Goal: Task Accomplishment & Management: Manage account settings

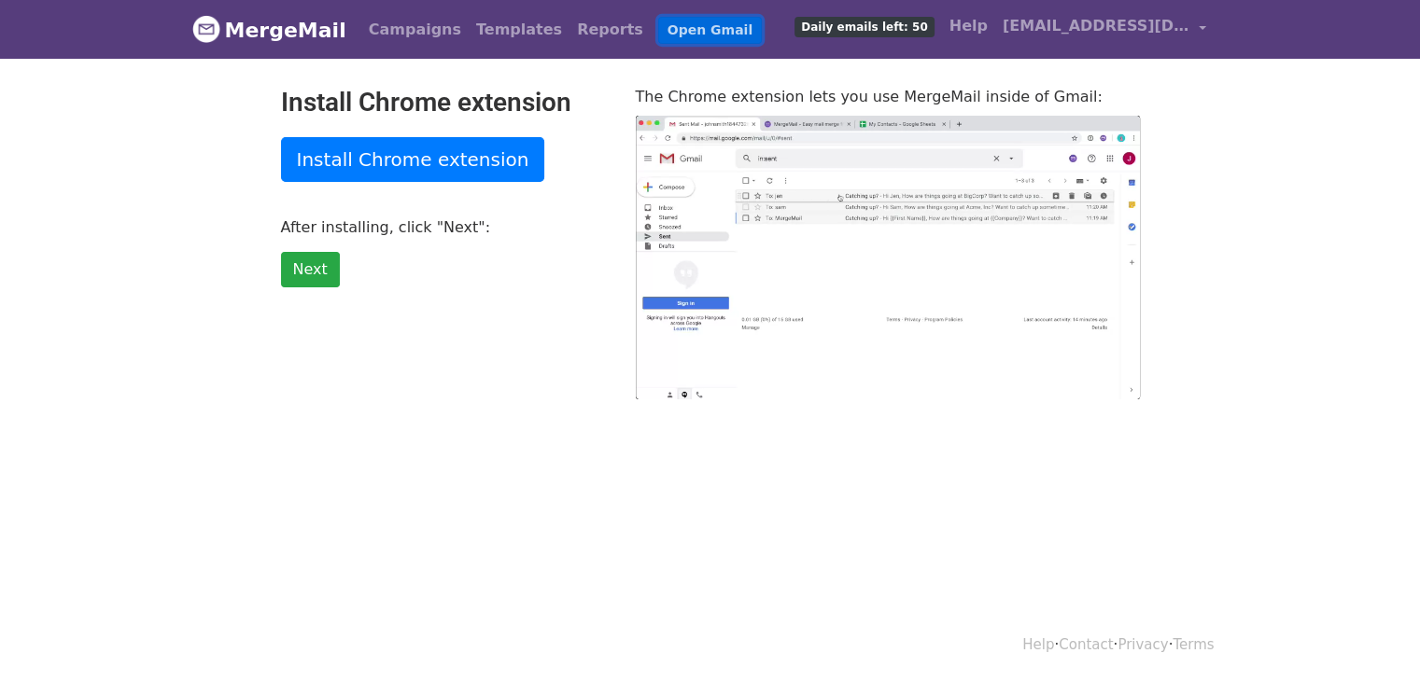
click at [658, 31] on link "Open Gmail" at bounding box center [710, 30] width 104 height 27
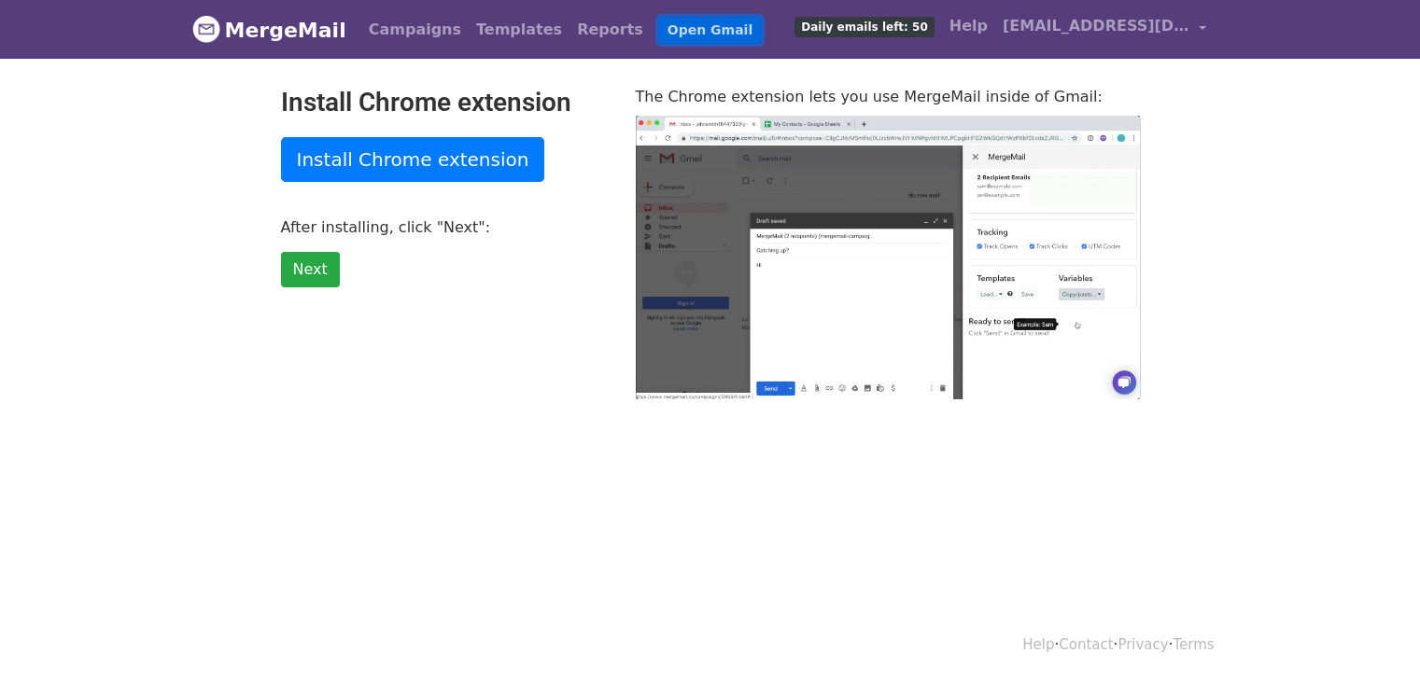
click at [658, 35] on link "Open Gmail" at bounding box center [710, 30] width 104 height 27
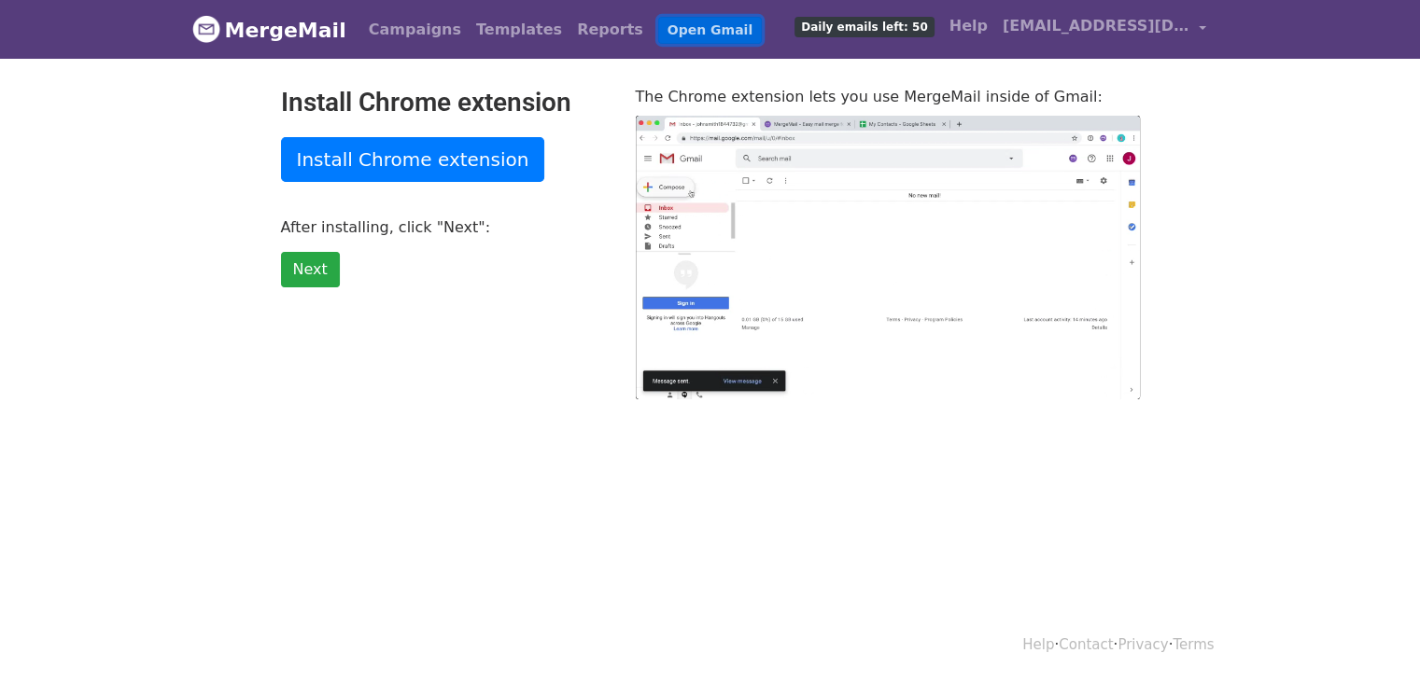
click at [658, 31] on link "Open Gmail" at bounding box center [710, 30] width 104 height 27
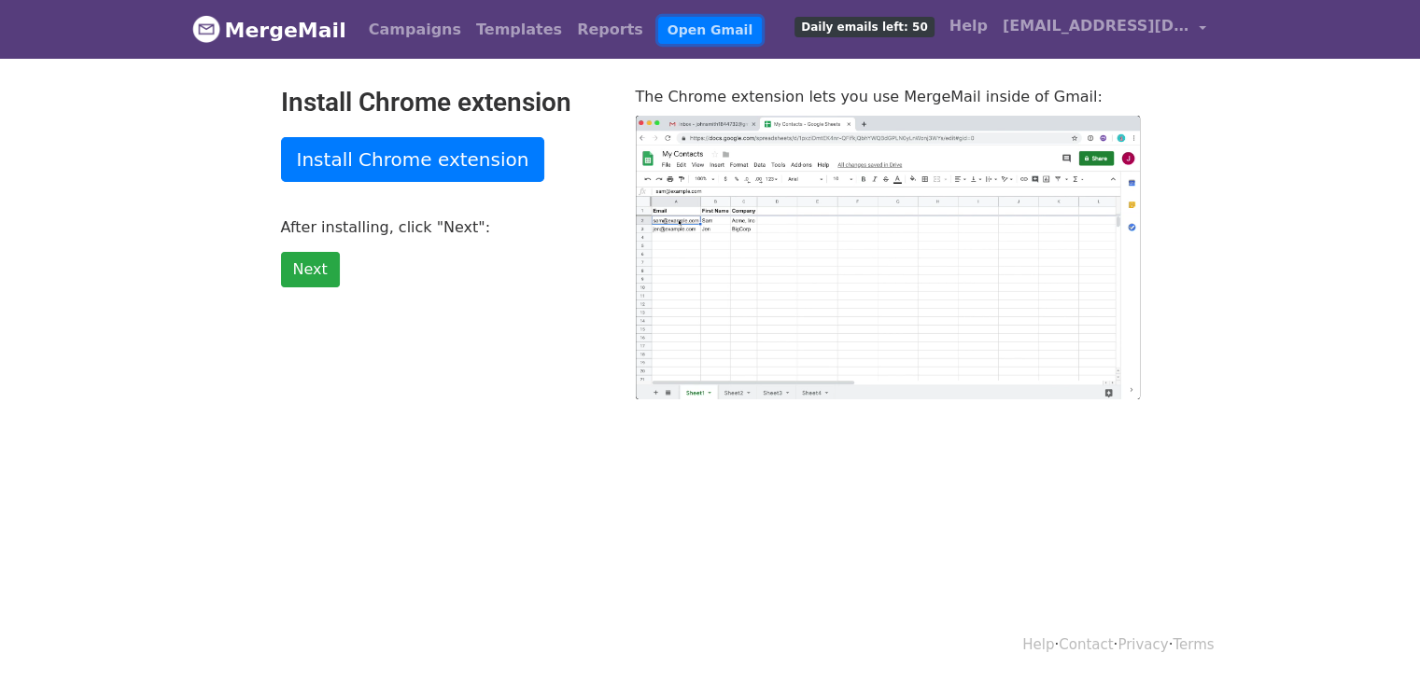
type input "65.66"
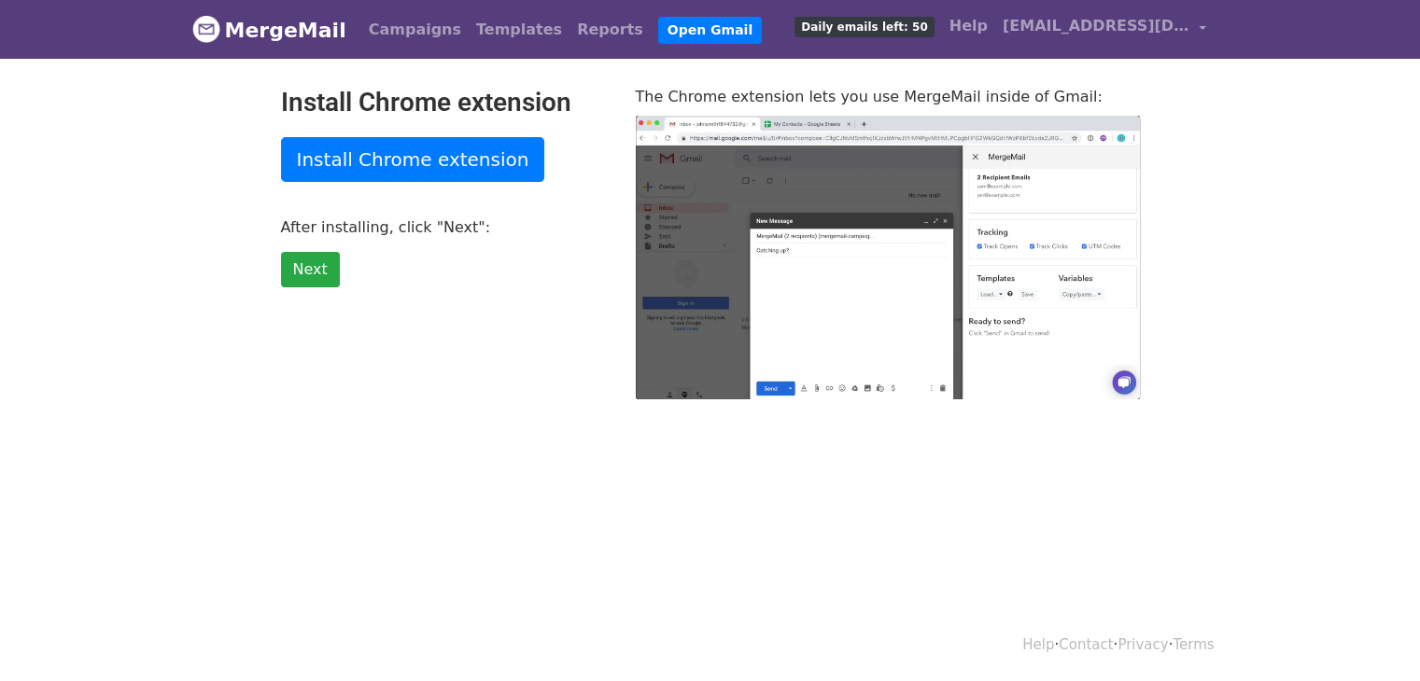
type input "21.72"
click at [267, 31] on link "MergeMail" at bounding box center [269, 29] width 154 height 39
type input "5.28"
click at [1064, 36] on span "[EMAIL_ADDRESS][DOMAIN_NAME]" at bounding box center [1095, 26] width 187 height 22
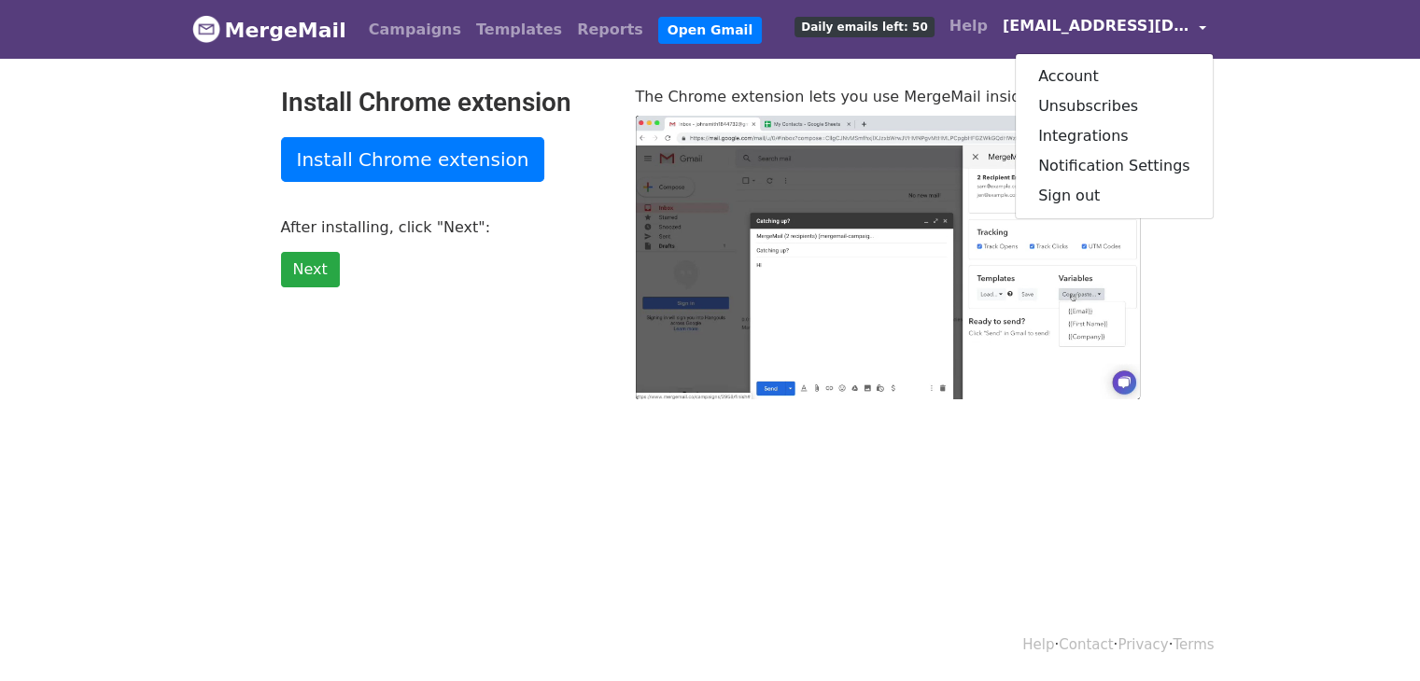
click at [1064, 36] on span "[EMAIL_ADDRESS][DOMAIN_NAME]" at bounding box center [1095, 26] width 187 height 22
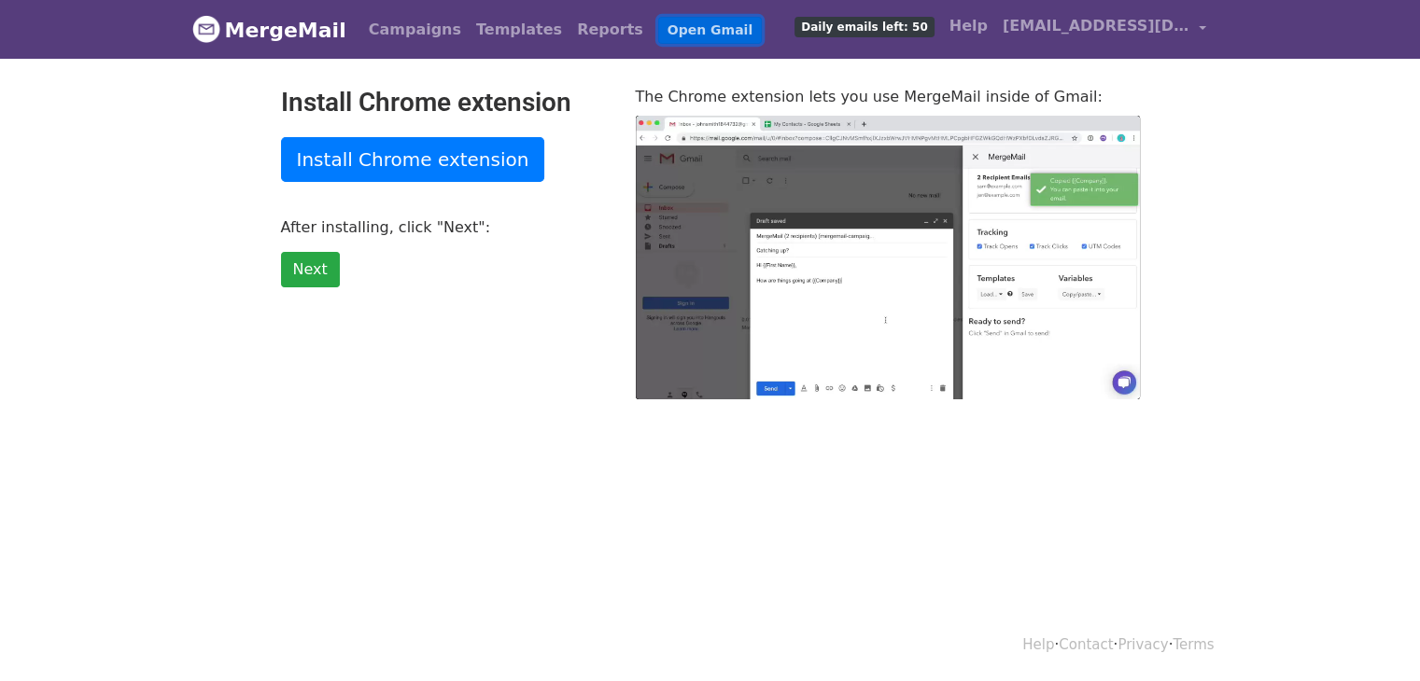
click at [658, 35] on link "Open Gmail" at bounding box center [710, 30] width 104 height 27
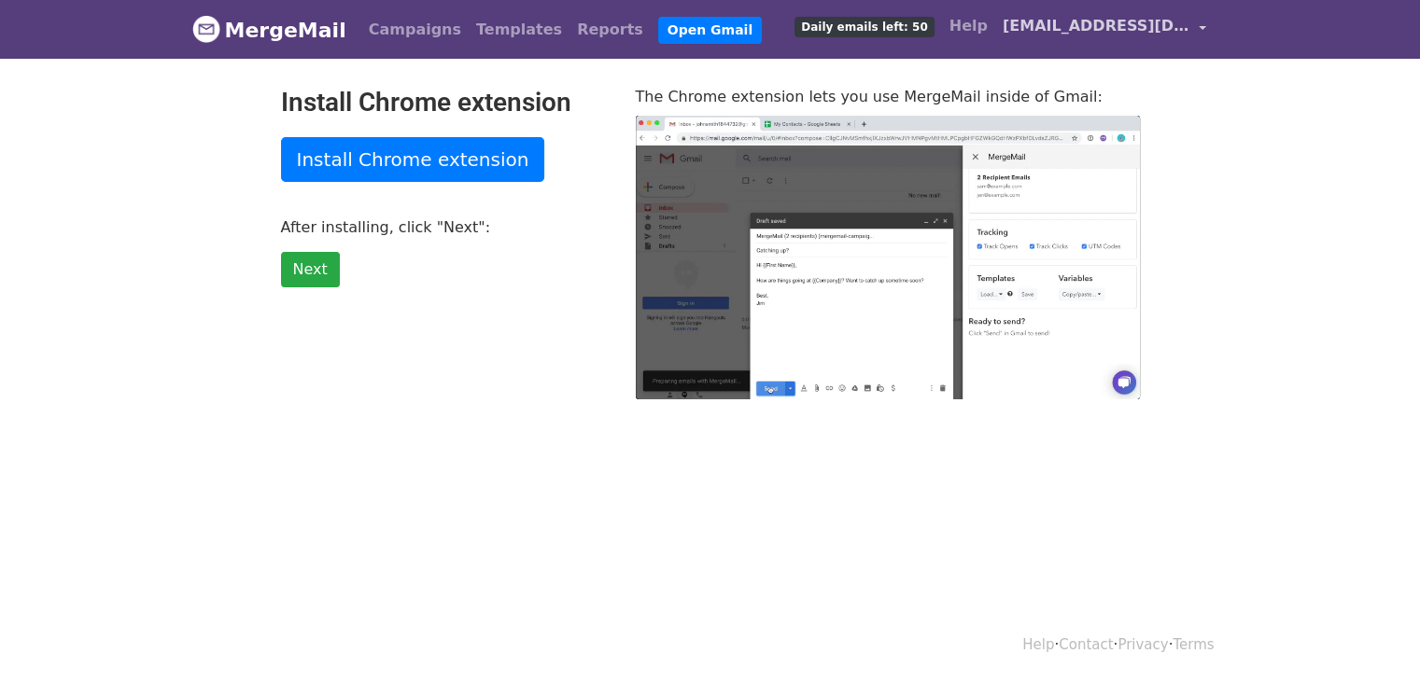
click at [1167, 12] on link "[EMAIL_ADDRESS][DOMAIN_NAME]" at bounding box center [1104, 29] width 218 height 44
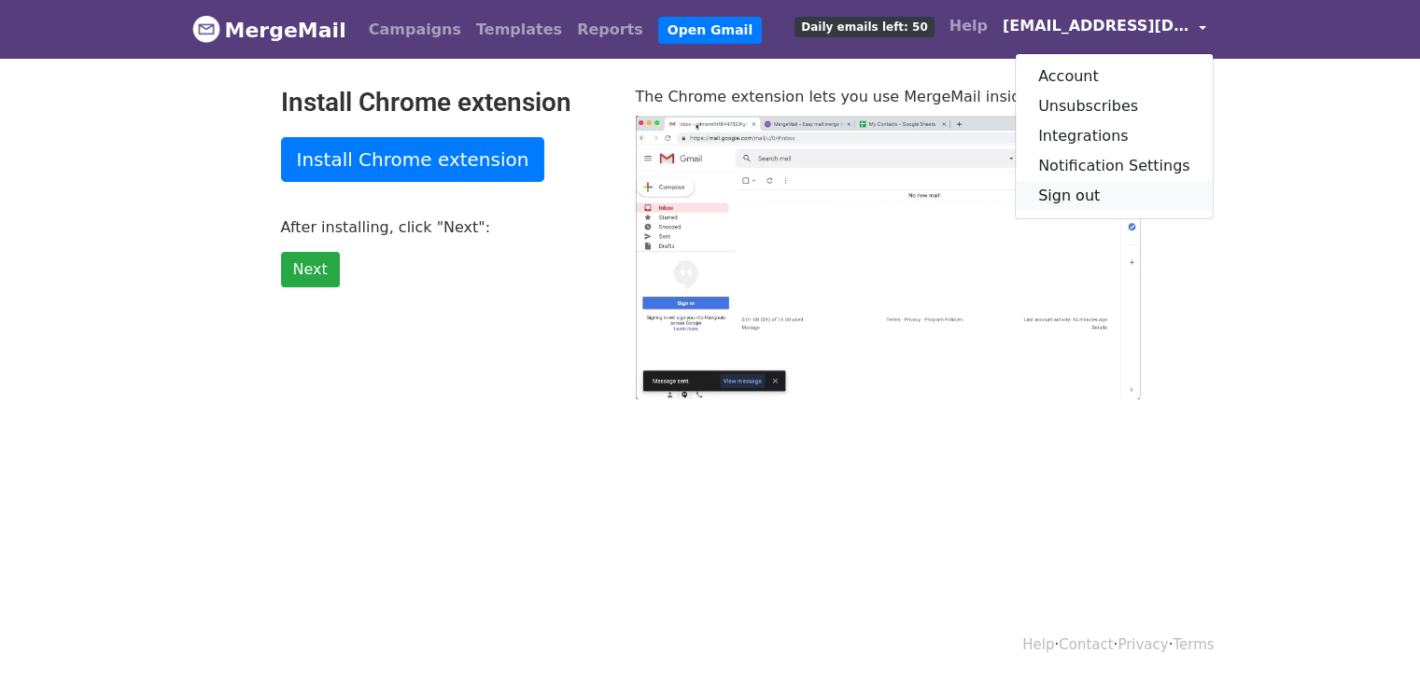
click at [1074, 189] on link "Sign out" at bounding box center [1113, 196] width 197 height 30
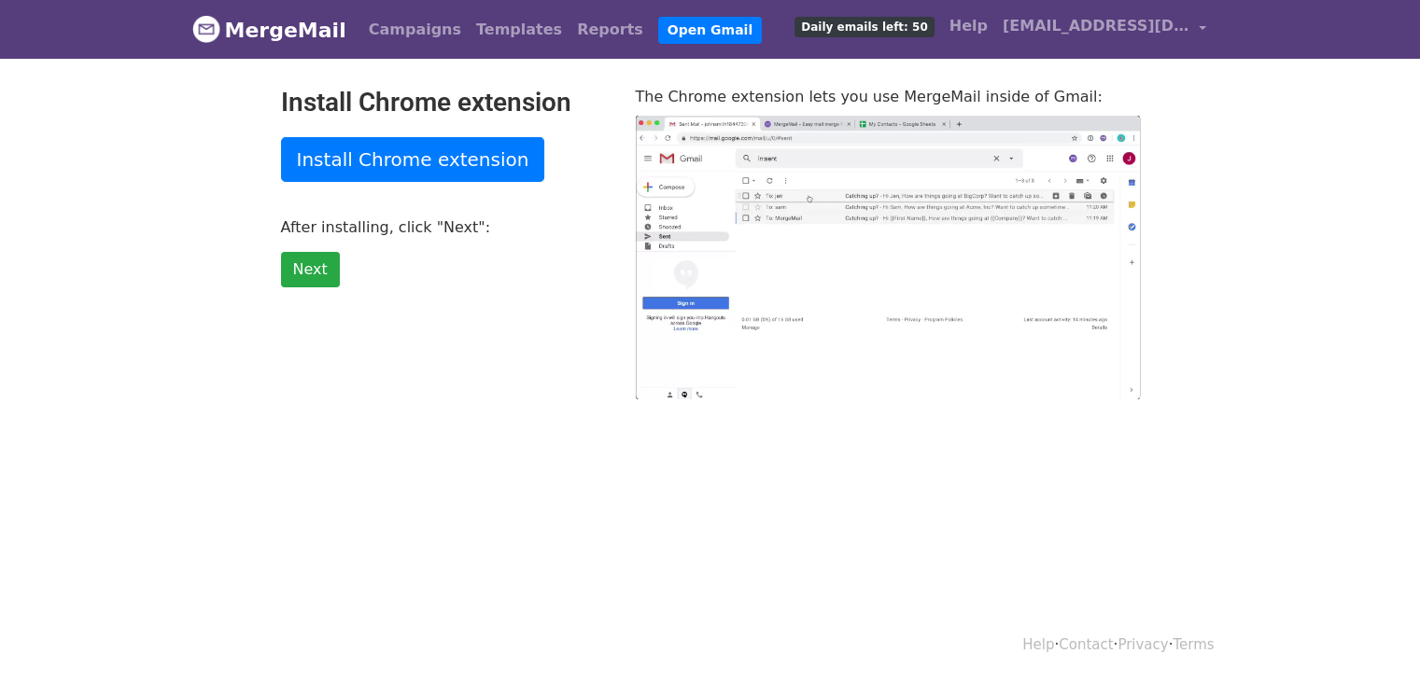
type input "32.73"
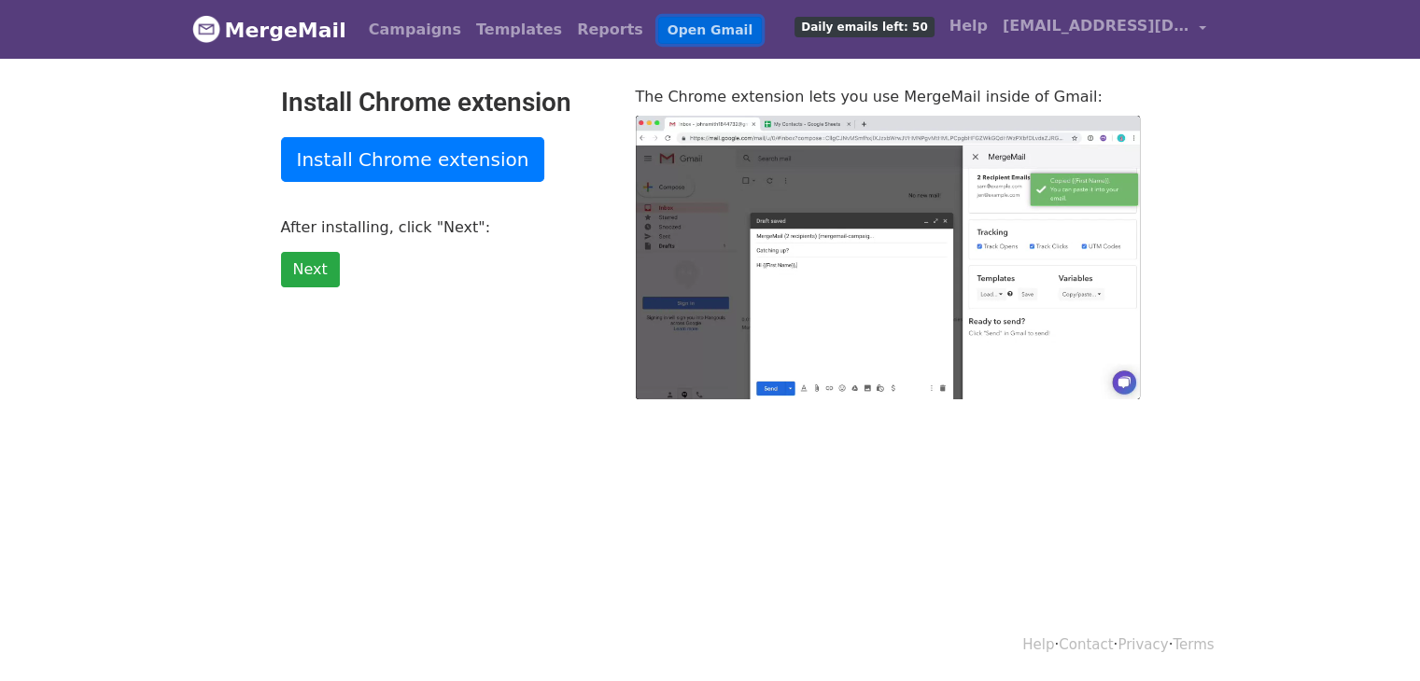
click at [658, 29] on link "Open Gmail" at bounding box center [710, 30] width 104 height 27
type input "20.61"
